Goal: Navigation & Orientation: Go to known website

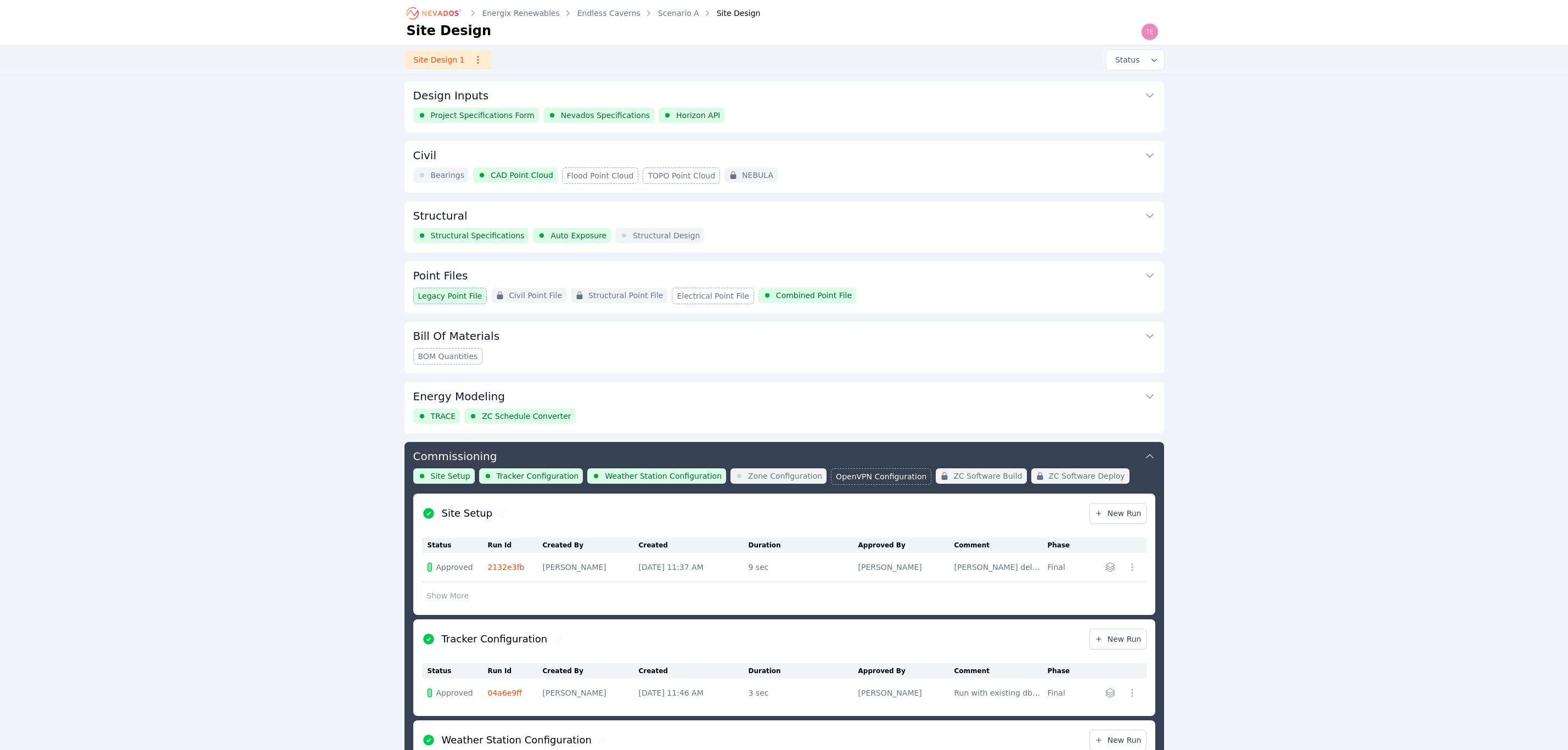
scroll to position [302, 0]
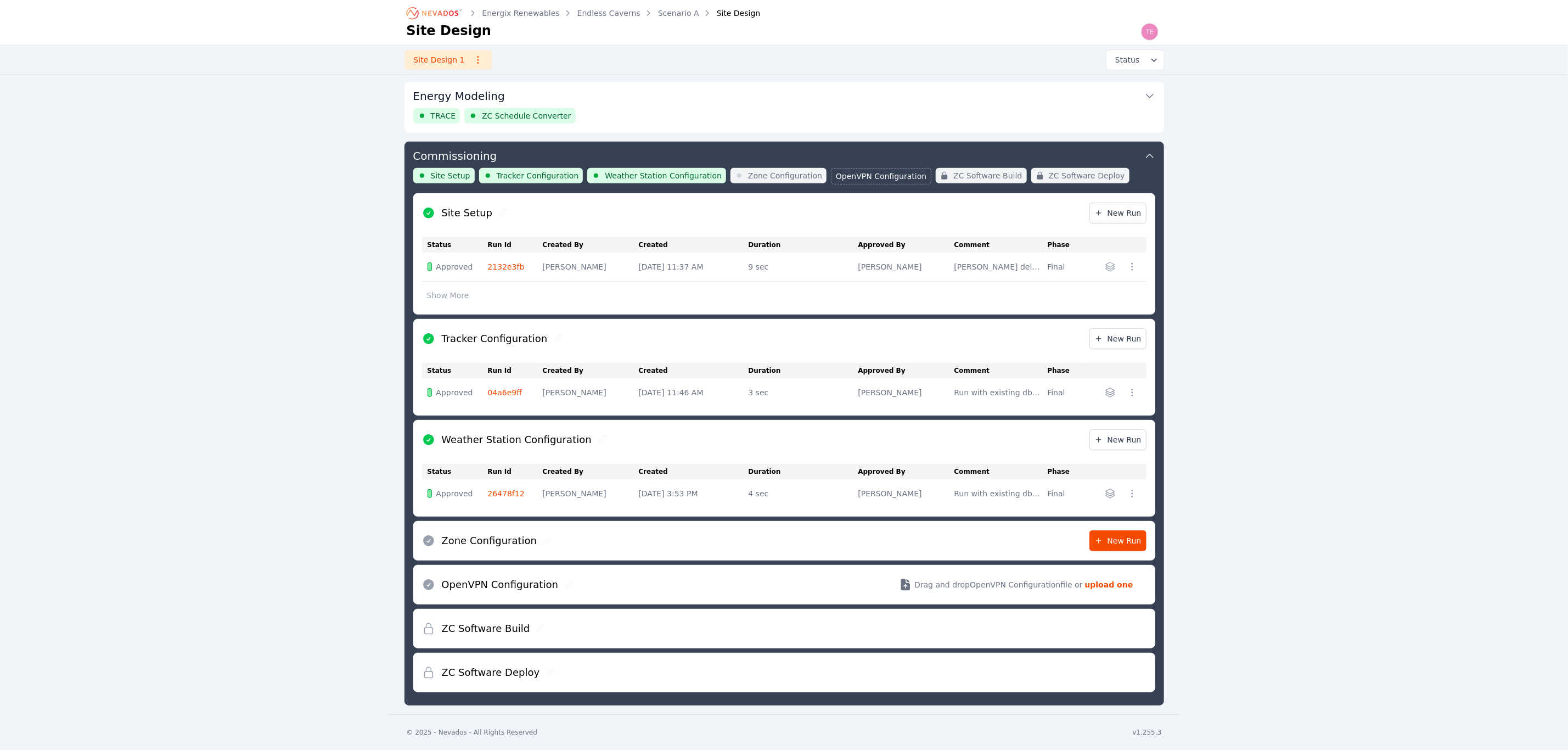
click at [1308, 324] on div "Energix Renewables Endless Caverns Scenario A Site Design Site Design Site Desi…" at bounding box center [784, 207] width 1568 height 1015
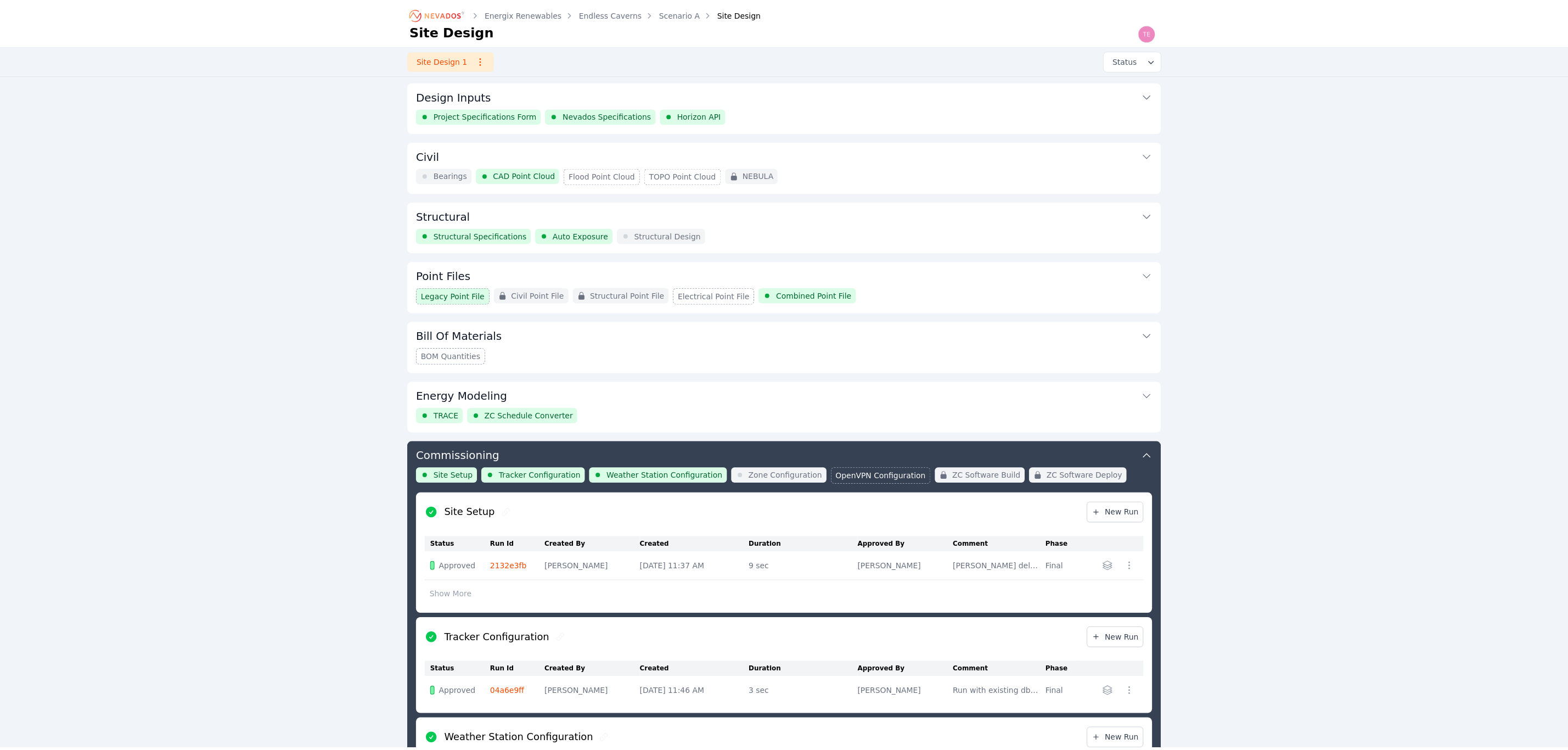
scroll to position [302, 0]
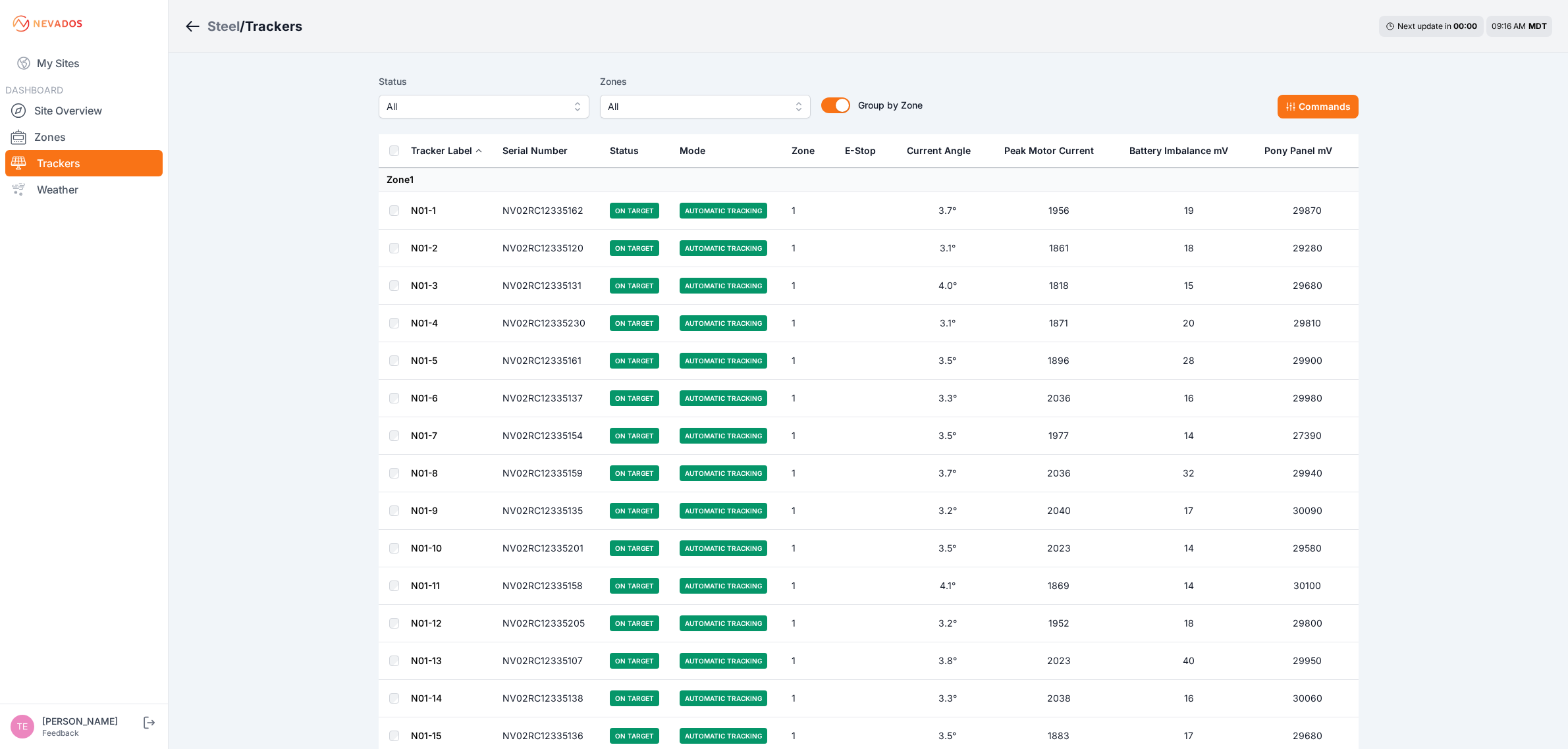
scroll to position [1317, 0]
